Goal: Find specific page/section: Find specific page/section

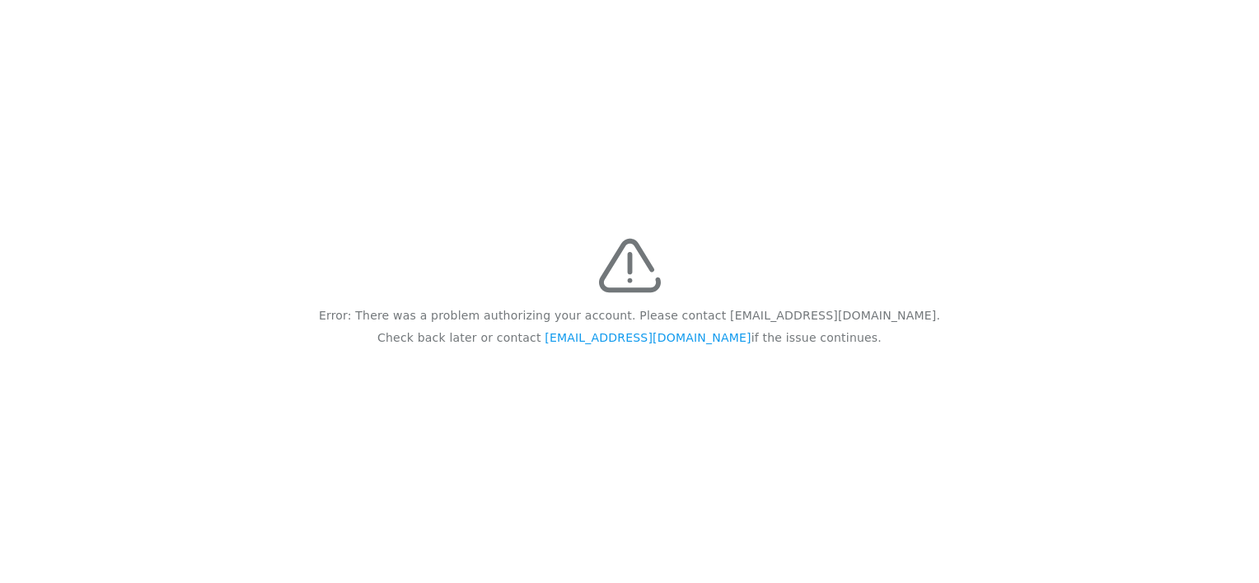
drag, startPoint x: 867, startPoint y: 466, endPoint x: 858, endPoint y: 142, distance: 324.7
click at [858, 142] on div "Error: There was a problem authorizing your account. Please contact feedback@re…" at bounding box center [629, 291] width 1259 height 583
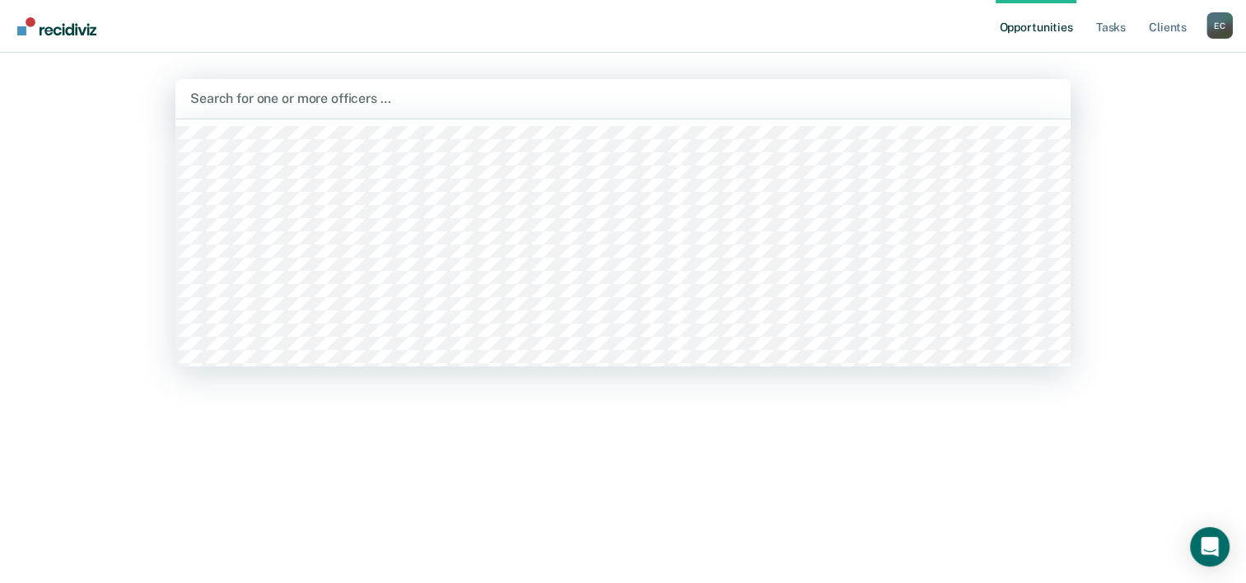
click at [270, 94] on div at bounding box center [623, 98] width 866 height 19
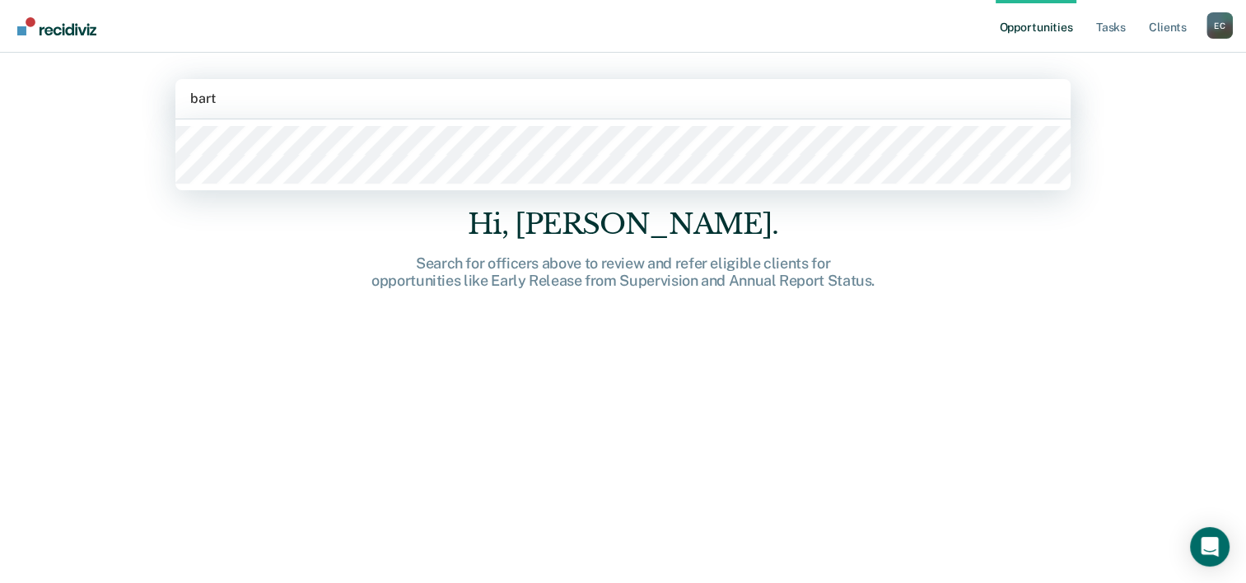
type input "[PERSON_NAME]"
